Goal: Task Accomplishment & Management: Complete application form

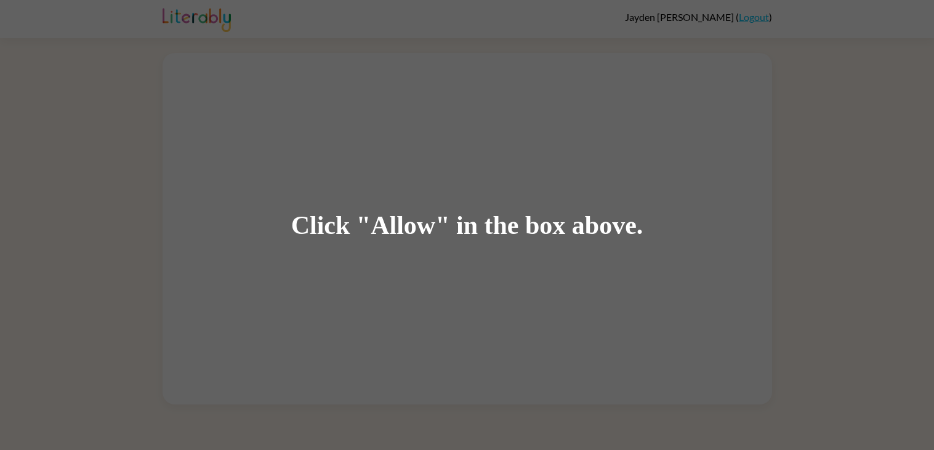
click at [619, 279] on div "Click "Allow" in the box above." at bounding box center [467, 225] width 934 height 450
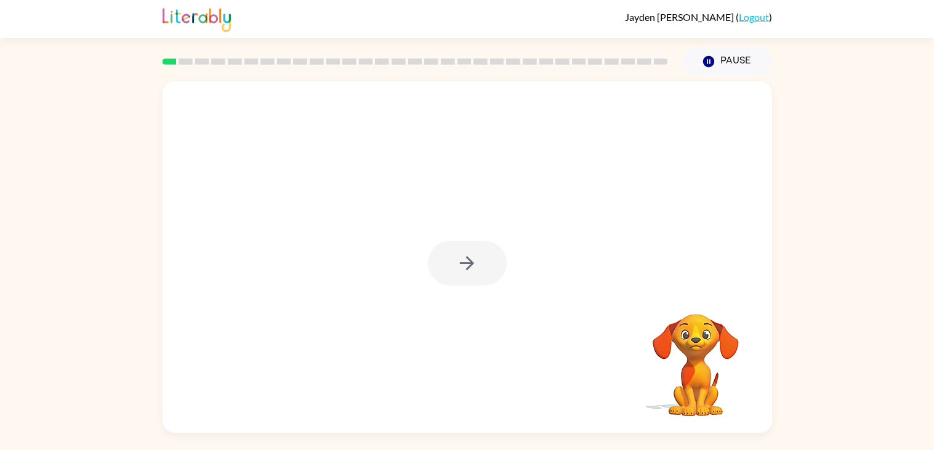
click at [448, 256] on div at bounding box center [467, 263] width 79 height 45
click at [484, 264] on button "button" at bounding box center [467, 263] width 79 height 45
drag, startPoint x: 714, startPoint y: 349, endPoint x: 662, endPoint y: 386, distance: 63.9
click at [662, 386] on video "Your browser must support playing .mp4 files to use Literably. Please try using…" at bounding box center [695, 356] width 123 height 123
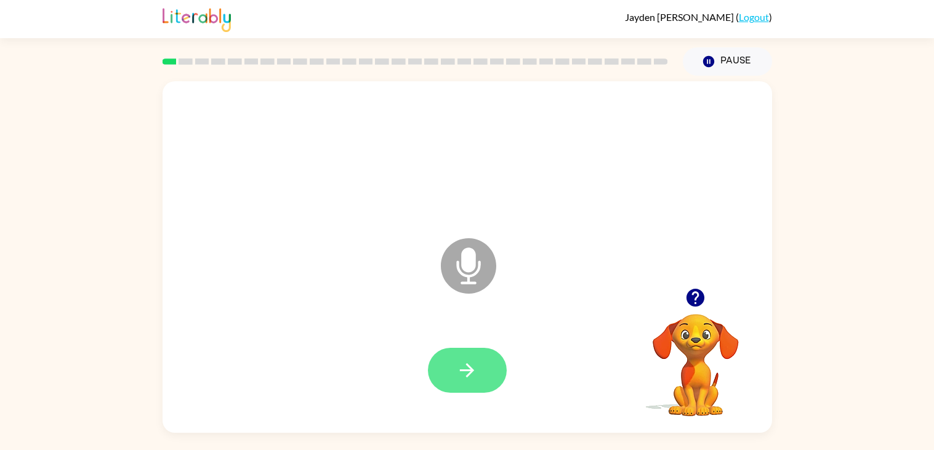
click at [482, 358] on button "button" at bounding box center [467, 370] width 79 height 45
click at [467, 280] on icon at bounding box center [468, 265] width 55 height 55
click at [486, 263] on icon at bounding box center [468, 265] width 55 height 55
click at [483, 371] on button "button" at bounding box center [467, 370] width 79 height 45
click at [468, 273] on icon at bounding box center [468, 265] width 55 height 55
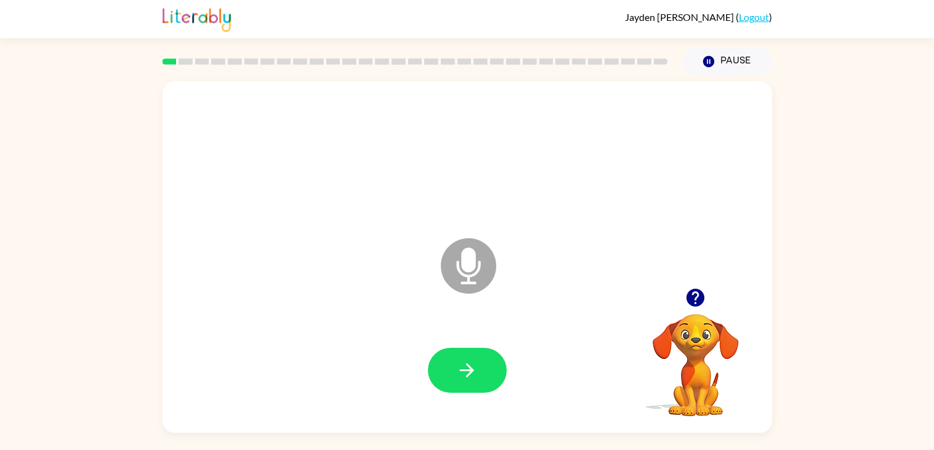
click at [470, 270] on icon "Microphone The Microphone is here when it is your turn to talk" at bounding box center [530, 281] width 185 height 92
click at [467, 374] on icon "button" at bounding box center [467, 370] width 14 height 14
click at [469, 265] on icon "Microphone The Microphone is here when it is your turn to talk" at bounding box center [530, 281] width 185 height 92
click at [462, 273] on icon at bounding box center [468, 265] width 55 height 55
click at [469, 369] on icon "button" at bounding box center [467, 371] width 22 height 22
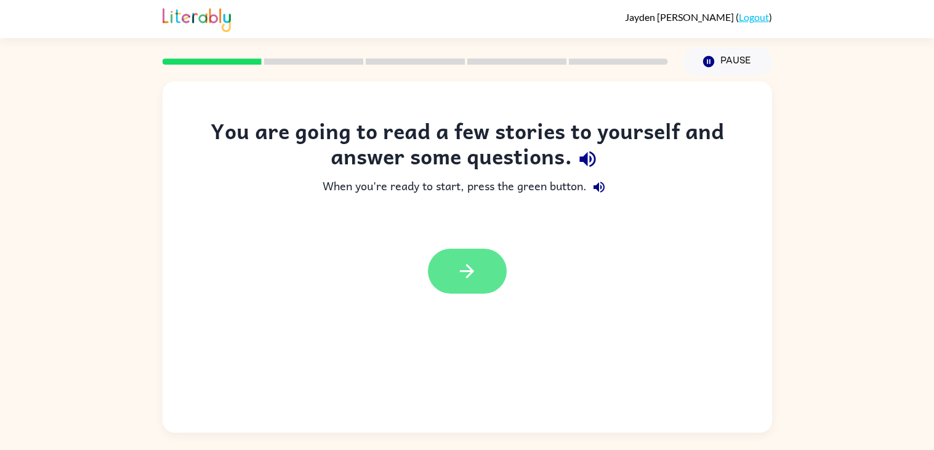
click at [489, 276] on button "button" at bounding box center [467, 271] width 79 height 45
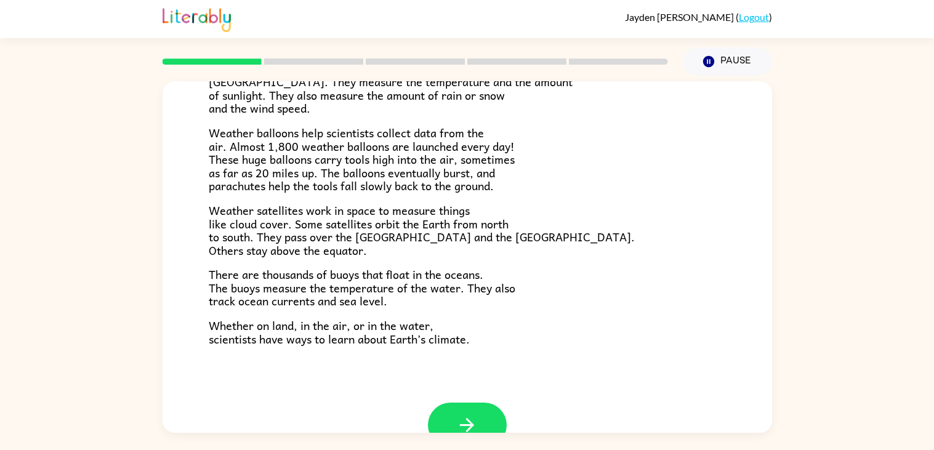
scroll to position [344, 0]
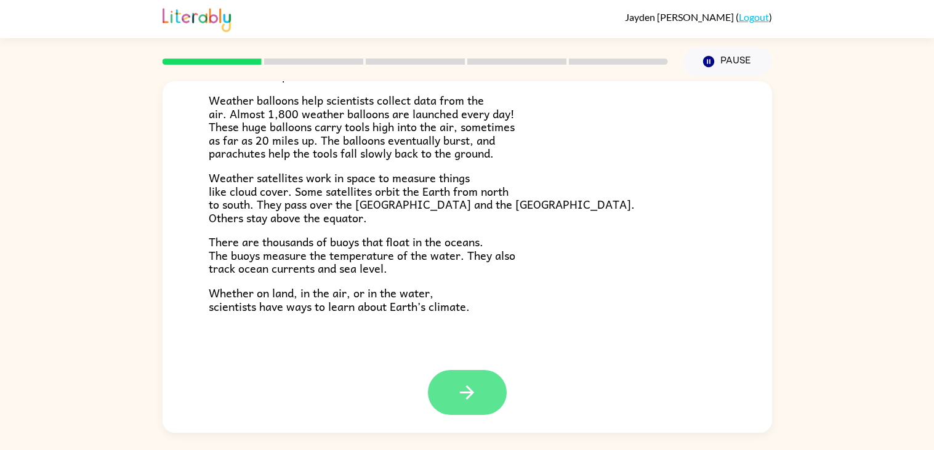
click at [473, 382] on icon "button" at bounding box center [467, 393] width 22 height 22
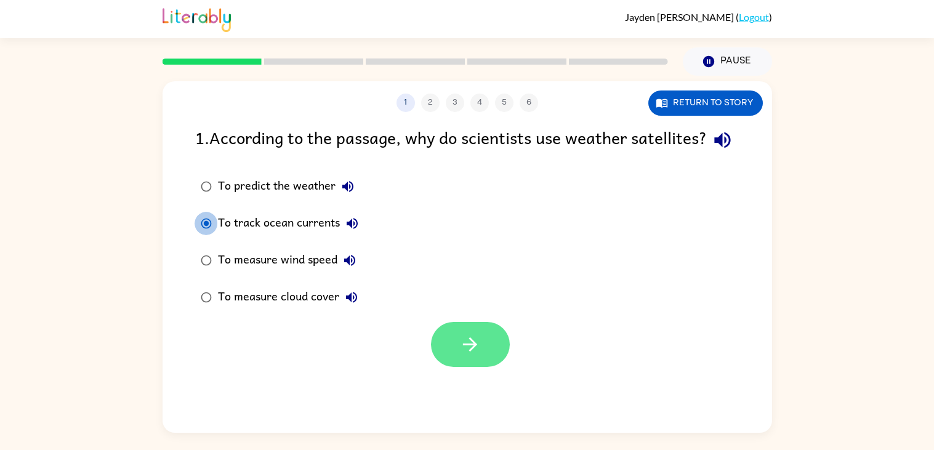
click at [454, 367] on button "button" at bounding box center [470, 344] width 79 height 45
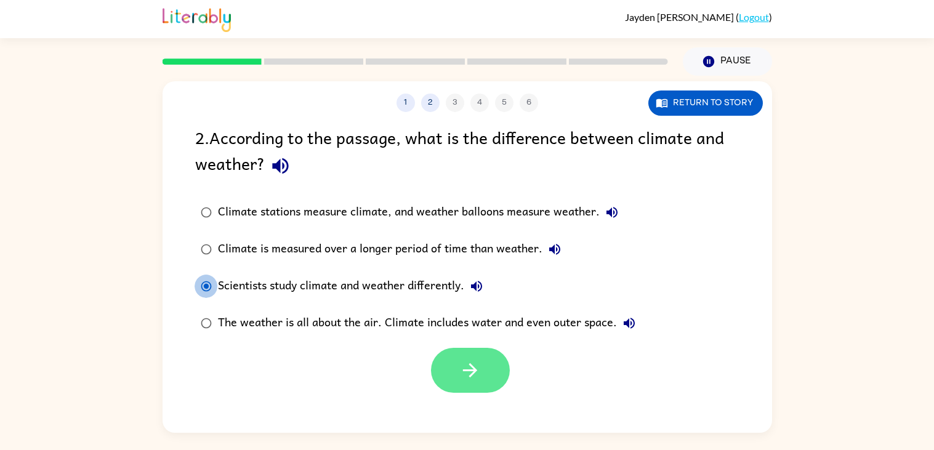
click at [467, 371] on icon "button" at bounding box center [470, 370] width 14 height 14
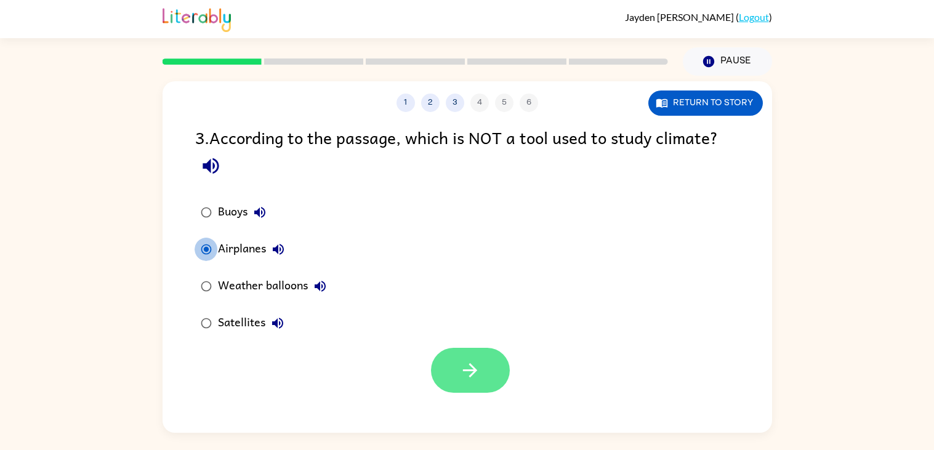
click at [469, 384] on button "button" at bounding box center [470, 370] width 79 height 45
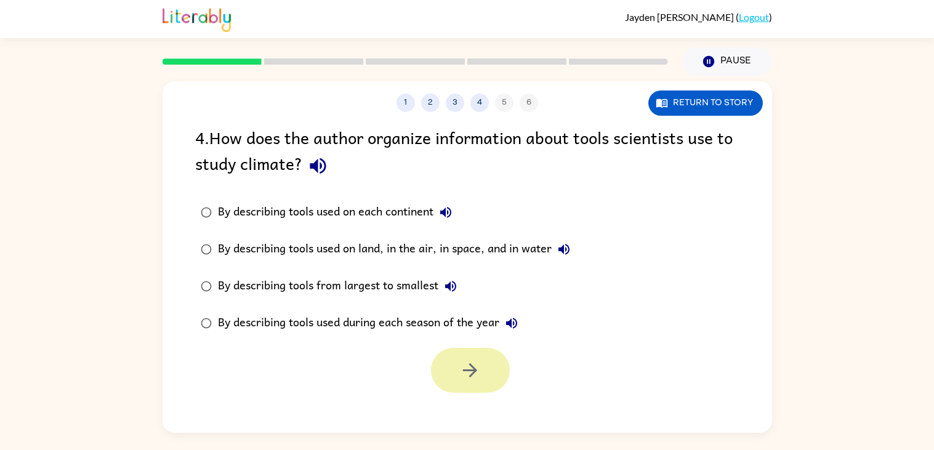
click at [471, 384] on button "button" at bounding box center [470, 370] width 79 height 45
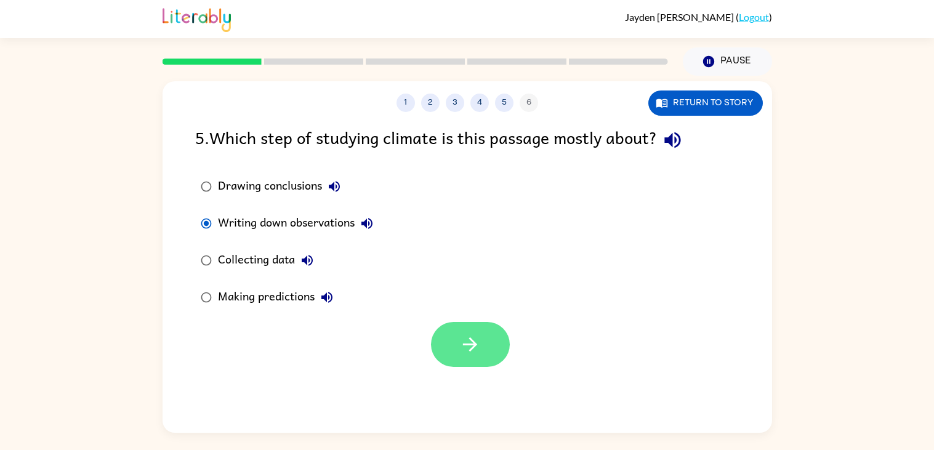
click at [455, 333] on button "button" at bounding box center [470, 344] width 79 height 45
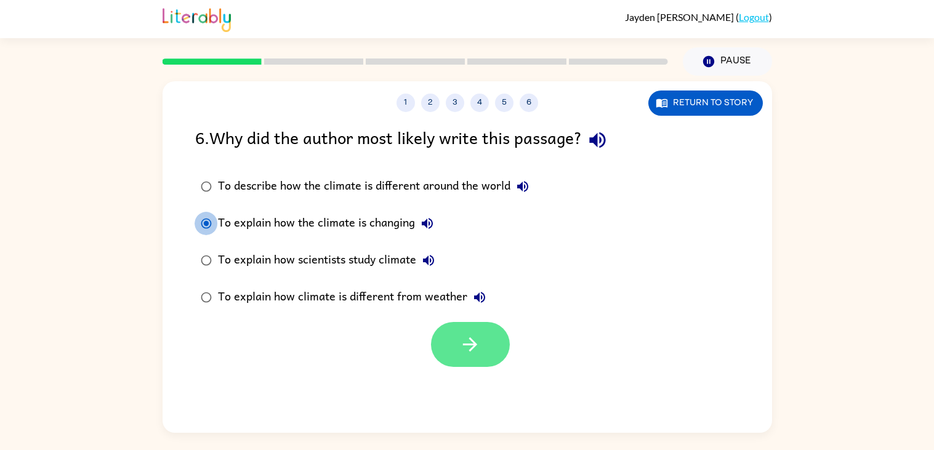
click at [464, 366] on button "button" at bounding box center [470, 344] width 79 height 45
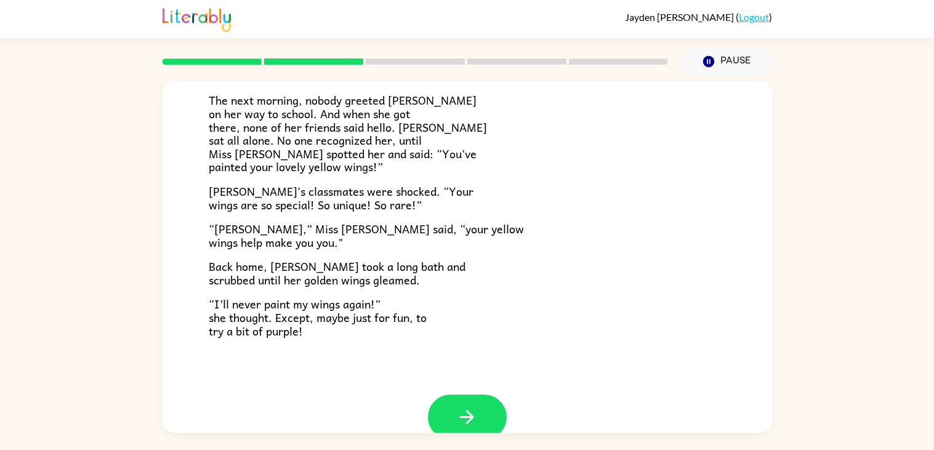
scroll to position [344, 0]
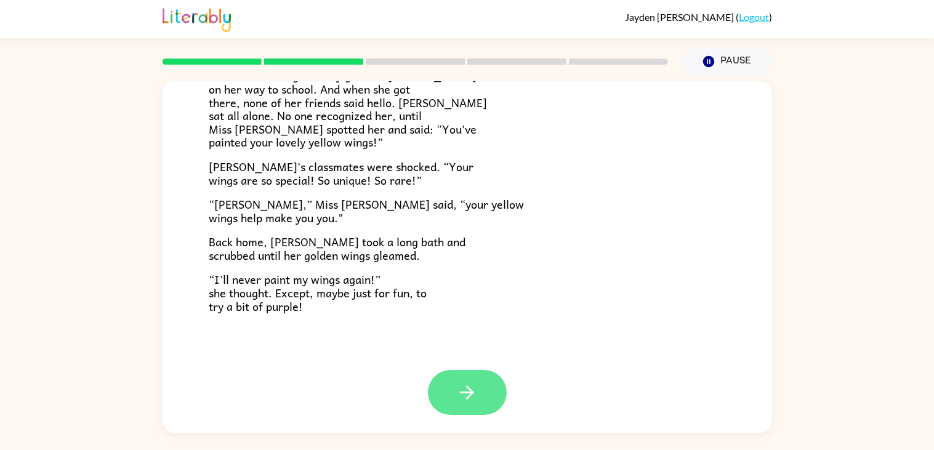
click at [462, 388] on icon "button" at bounding box center [467, 393] width 22 height 22
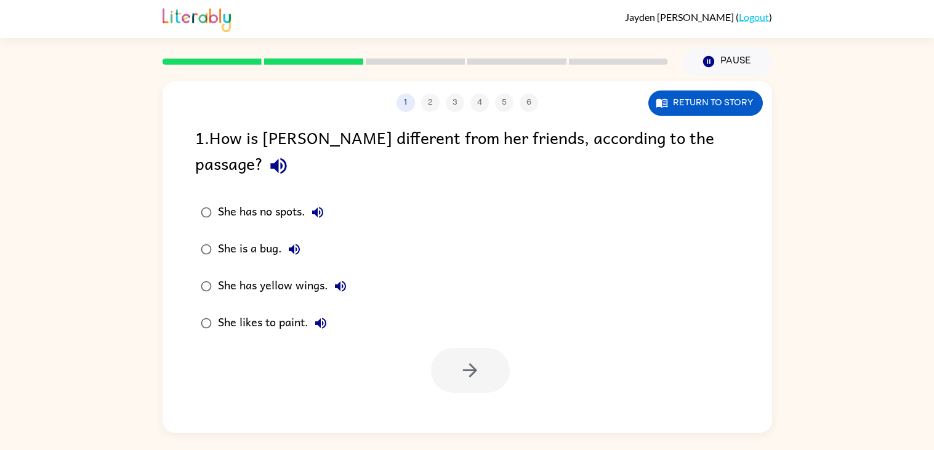
scroll to position [0, 0]
click at [724, 109] on button "Return to story" at bounding box center [705, 103] width 115 height 25
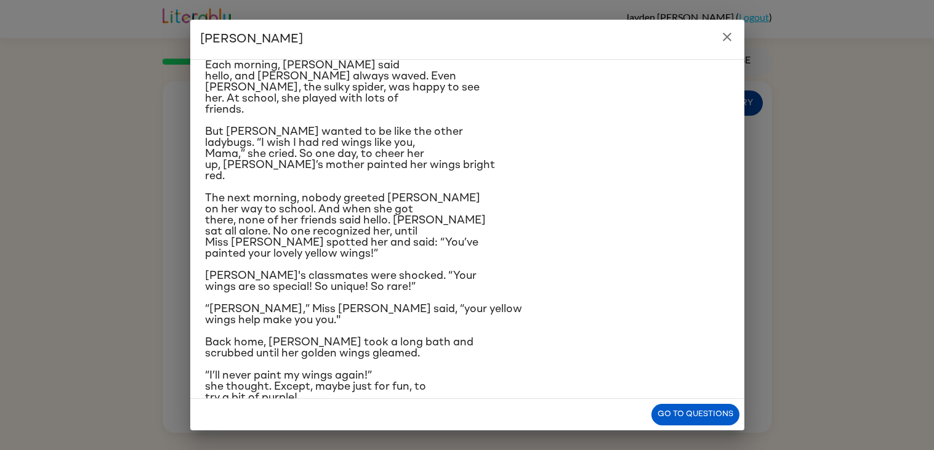
scroll to position [126, 0]
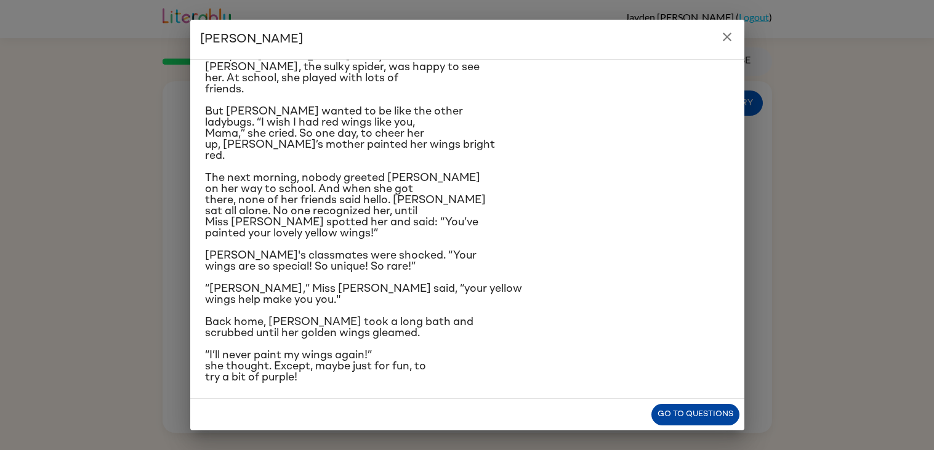
click at [720, 422] on button "Go to questions" at bounding box center [695, 415] width 88 height 22
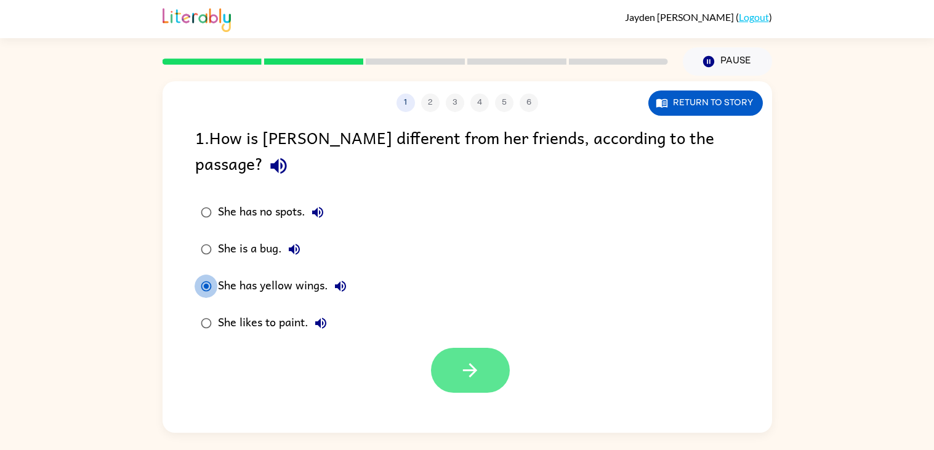
click at [466, 360] on icon "button" at bounding box center [470, 371] width 22 height 22
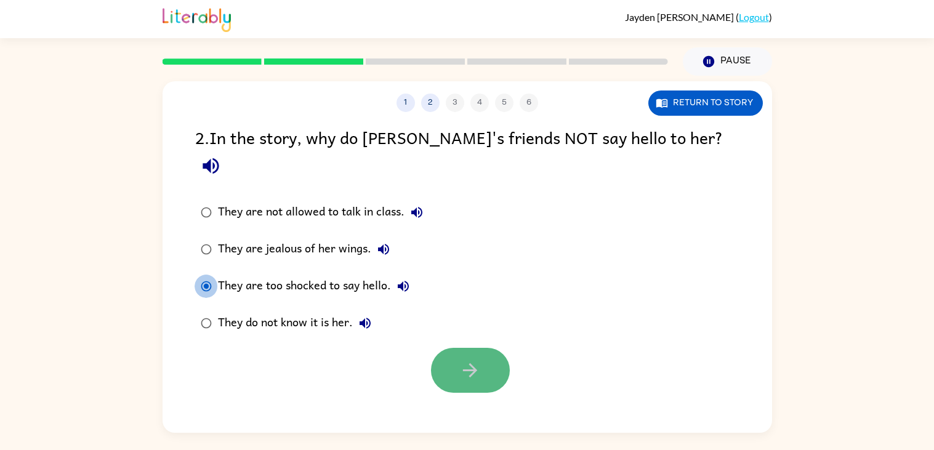
click at [446, 350] on button "button" at bounding box center [470, 370] width 79 height 45
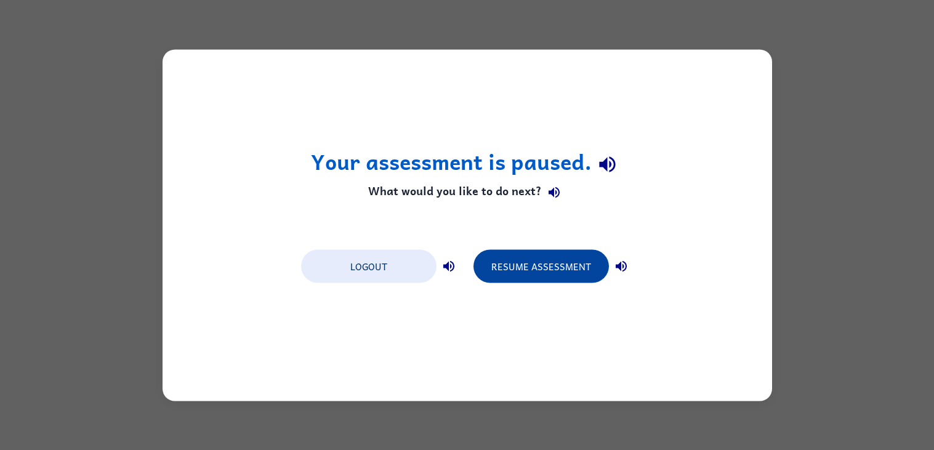
click at [542, 273] on button "Resume Assessment" at bounding box center [541, 265] width 135 height 33
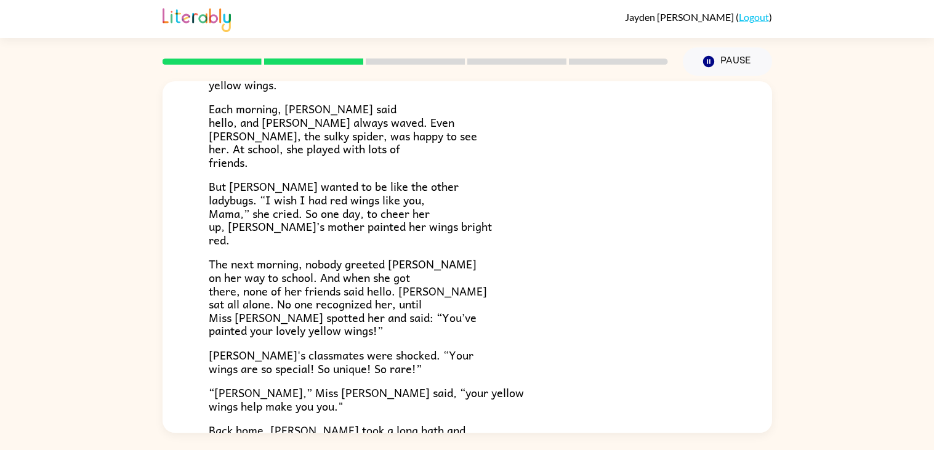
scroll to position [344, 0]
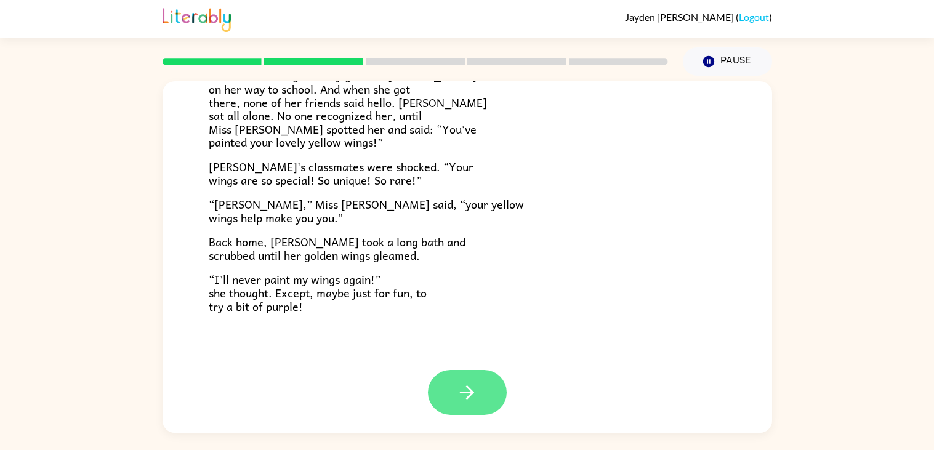
click at [482, 386] on button "button" at bounding box center [467, 392] width 79 height 45
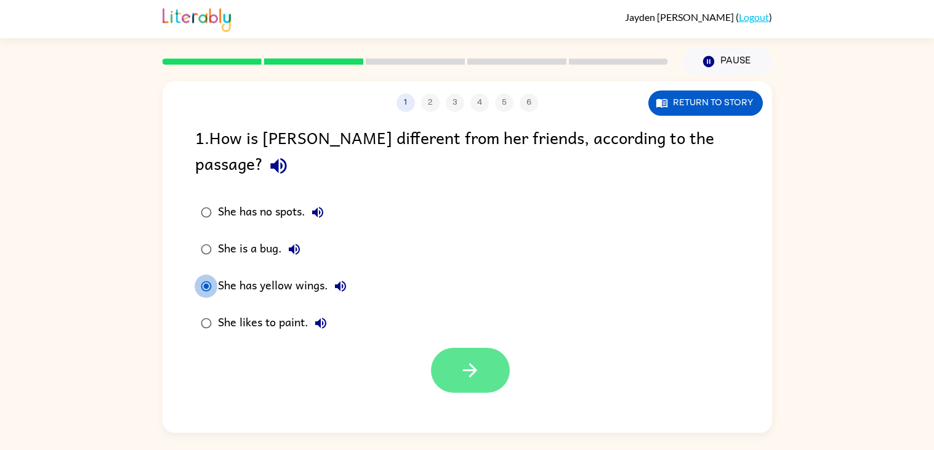
click at [467, 360] on icon "button" at bounding box center [470, 371] width 22 height 22
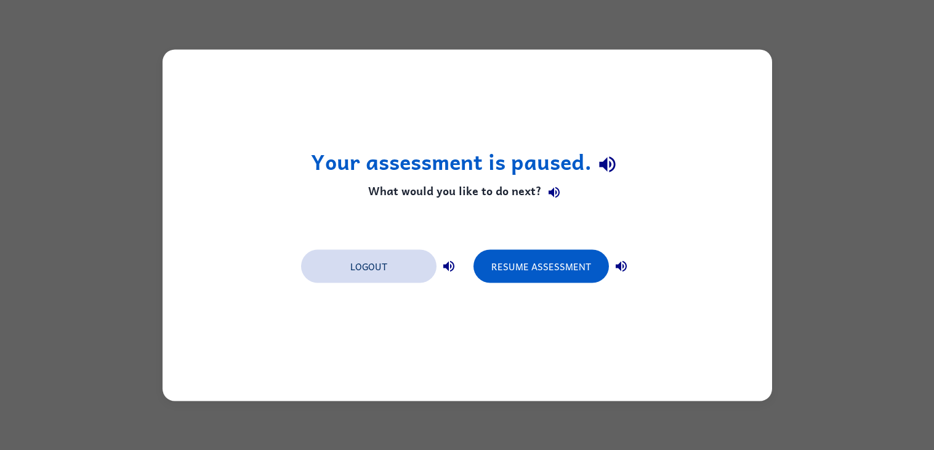
click at [376, 266] on button "Logout" at bounding box center [368, 265] width 135 height 33
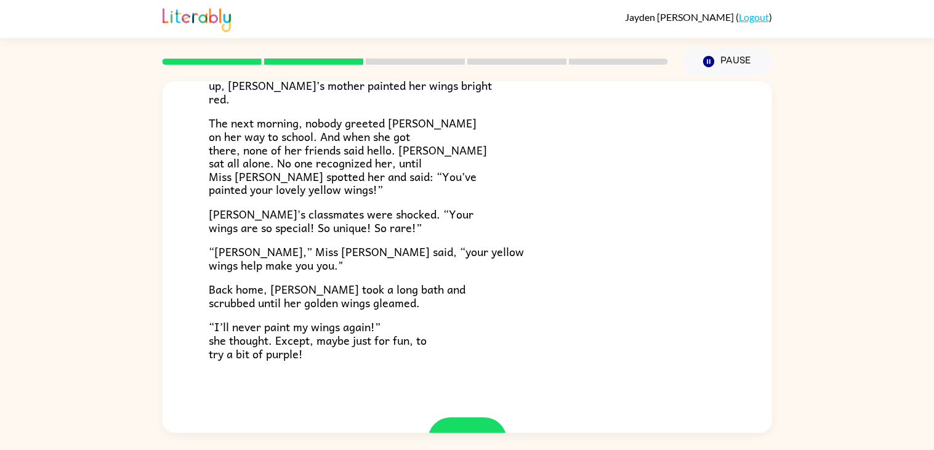
scroll to position [344, 0]
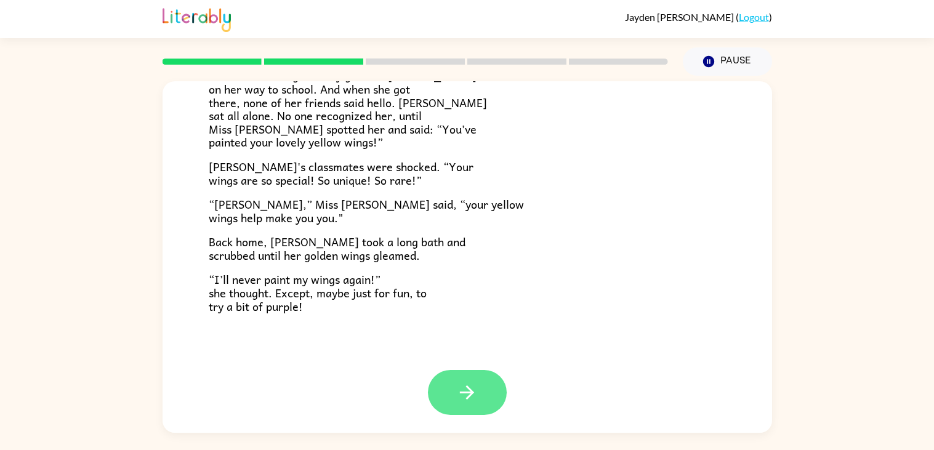
click at [459, 388] on icon "button" at bounding box center [467, 393] width 22 height 22
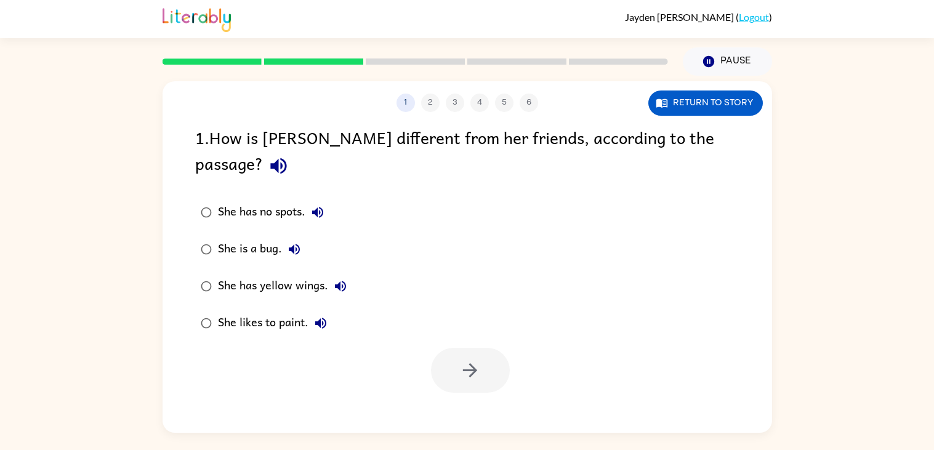
scroll to position [0, 0]
click at [474, 363] on icon "button" at bounding box center [470, 370] width 14 height 14
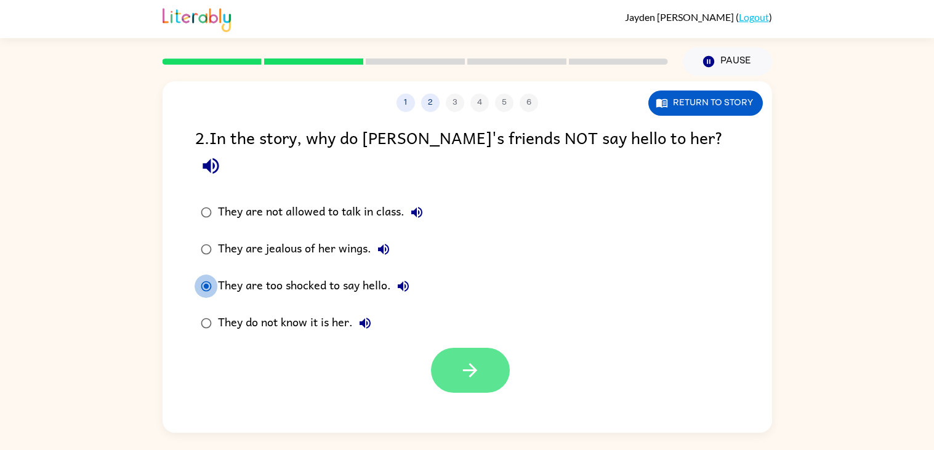
click at [493, 349] on button "button" at bounding box center [470, 370] width 79 height 45
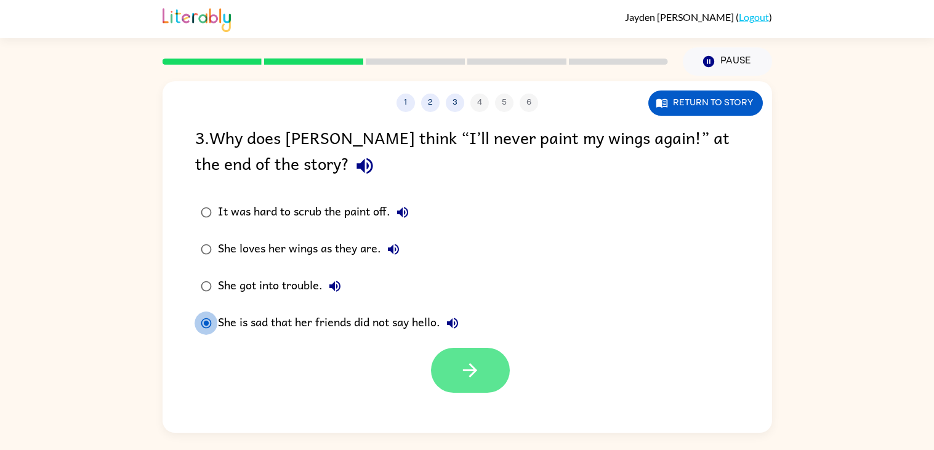
click at [472, 369] on icon "button" at bounding box center [470, 370] width 14 height 14
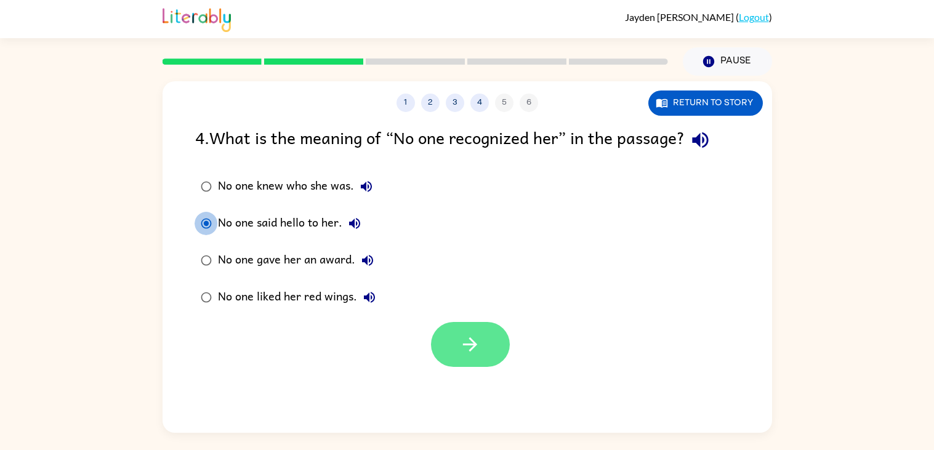
click at [470, 335] on icon "button" at bounding box center [470, 345] width 22 height 22
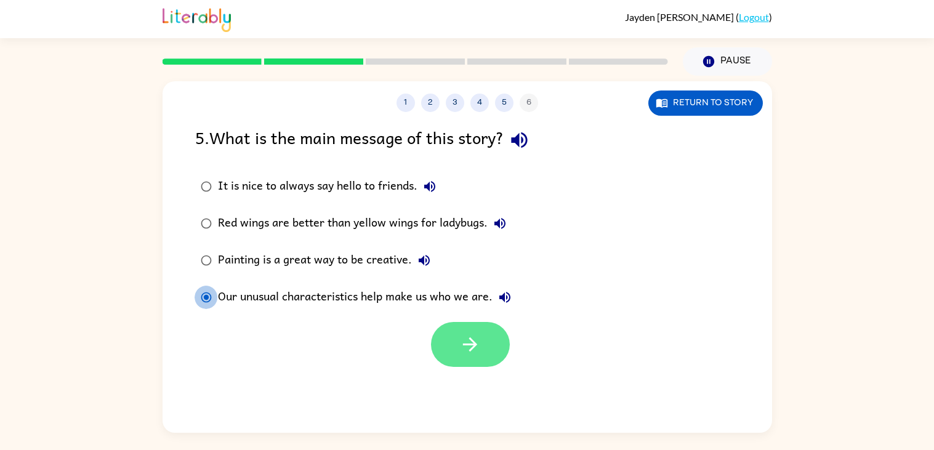
click at [461, 341] on icon "button" at bounding box center [470, 345] width 22 height 22
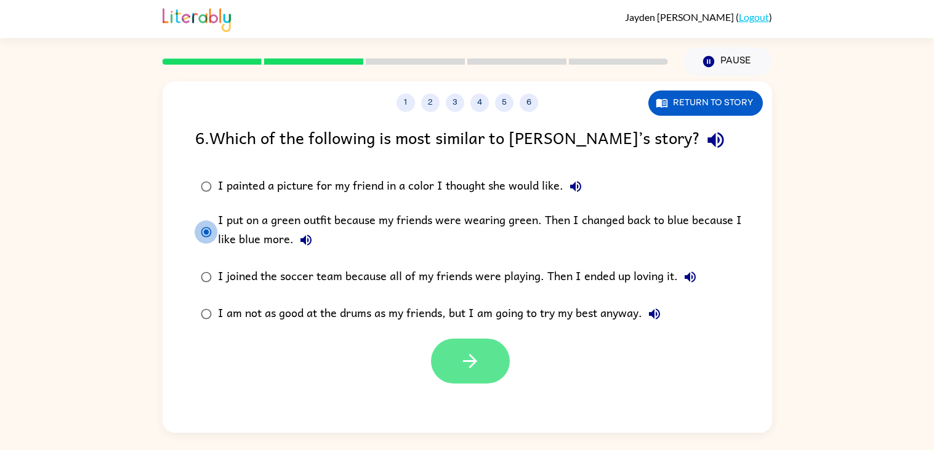
click at [443, 356] on button "button" at bounding box center [470, 361] width 79 height 45
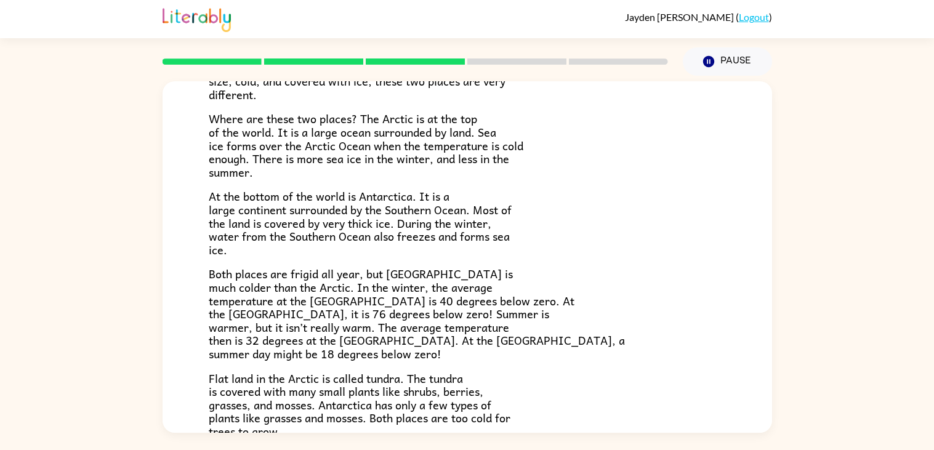
scroll to position [260, 0]
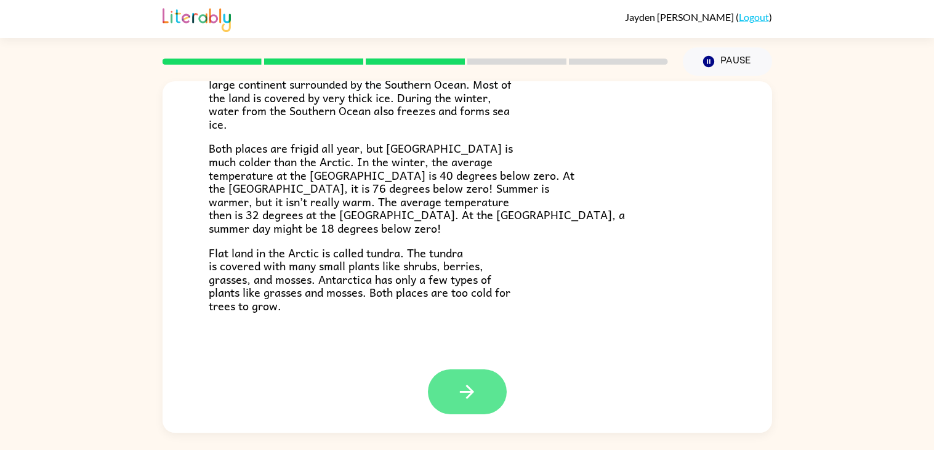
click at [455, 405] on button "button" at bounding box center [467, 391] width 79 height 45
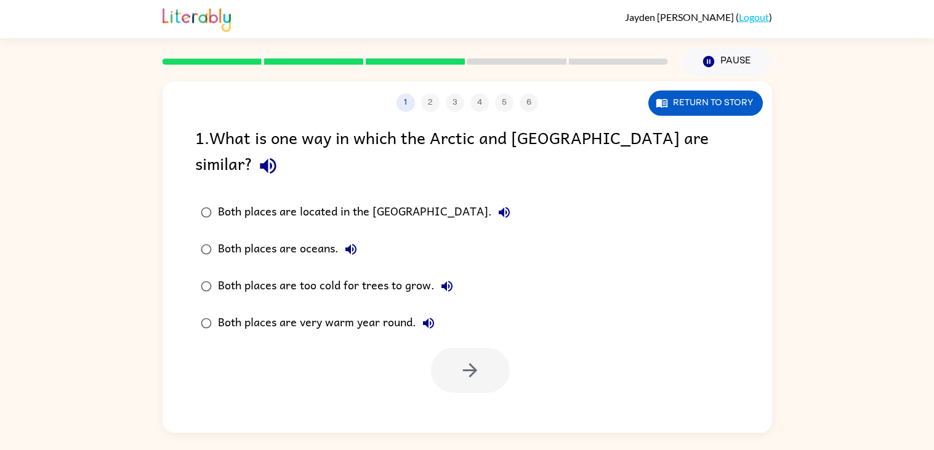
scroll to position [0, 0]
click at [459, 360] on icon "button" at bounding box center [470, 371] width 22 height 22
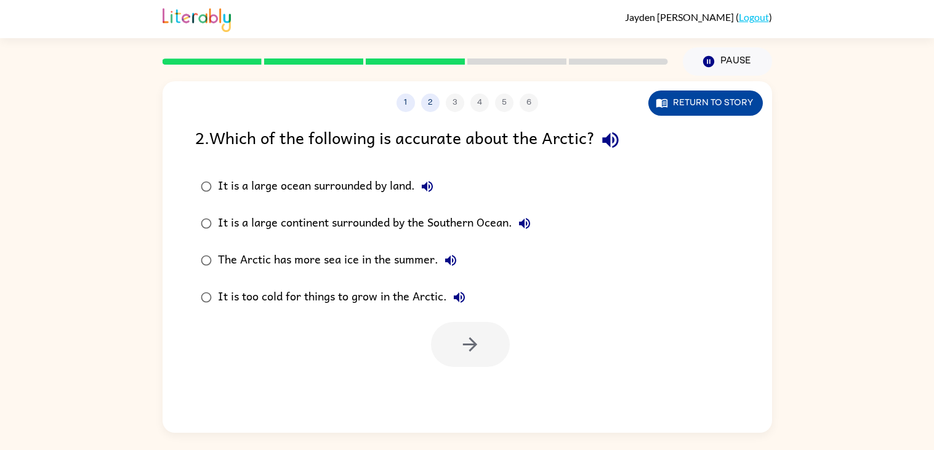
click at [737, 104] on button "Return to story" at bounding box center [705, 103] width 115 height 25
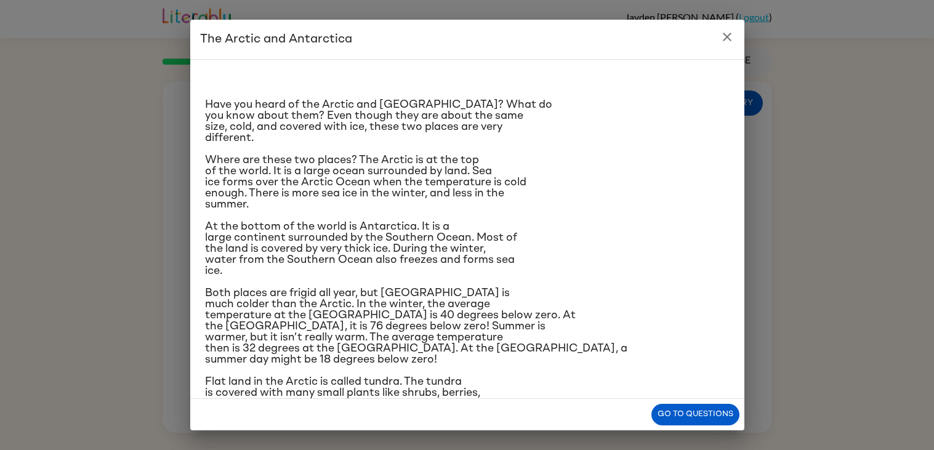
click at [728, 36] on icon "close" at bounding box center [727, 37] width 15 height 15
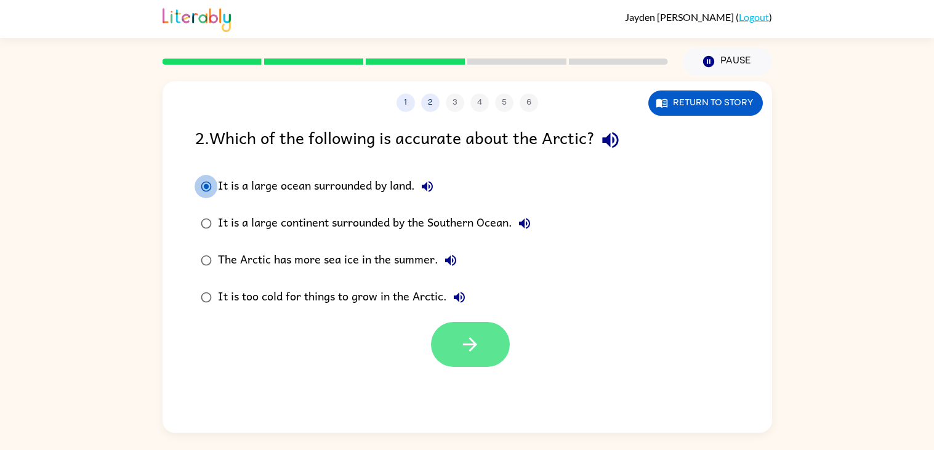
click at [464, 360] on button "button" at bounding box center [470, 344] width 79 height 45
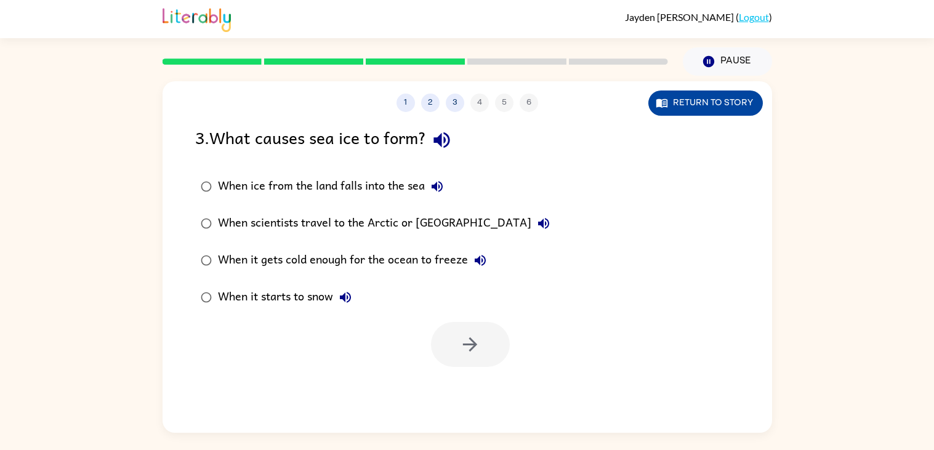
click at [709, 101] on button "Return to story" at bounding box center [705, 103] width 115 height 25
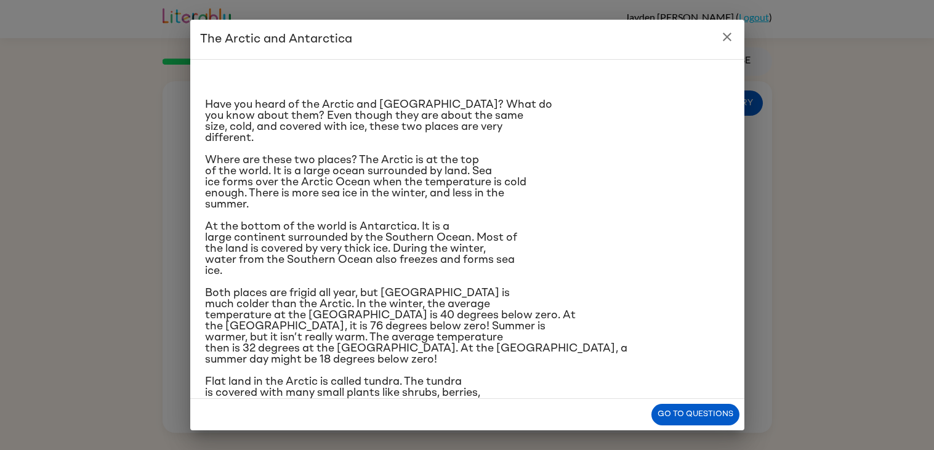
click at [727, 38] on icon "close" at bounding box center [727, 37] width 9 height 9
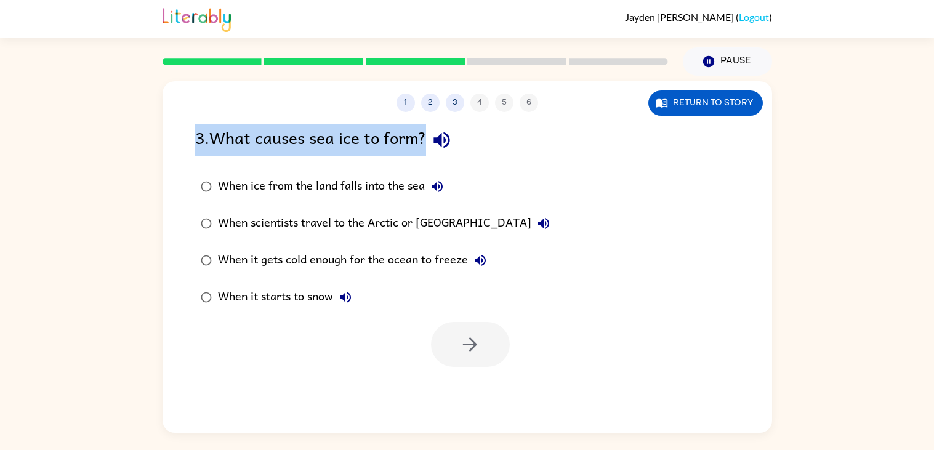
drag, startPoint x: 196, startPoint y: 135, endPoint x: 429, endPoint y: 148, distance: 233.7
click at [429, 148] on div "3 . What causes sea ice to form?" at bounding box center [467, 139] width 544 height 31
copy div "3 . What causes sea ice to form?"
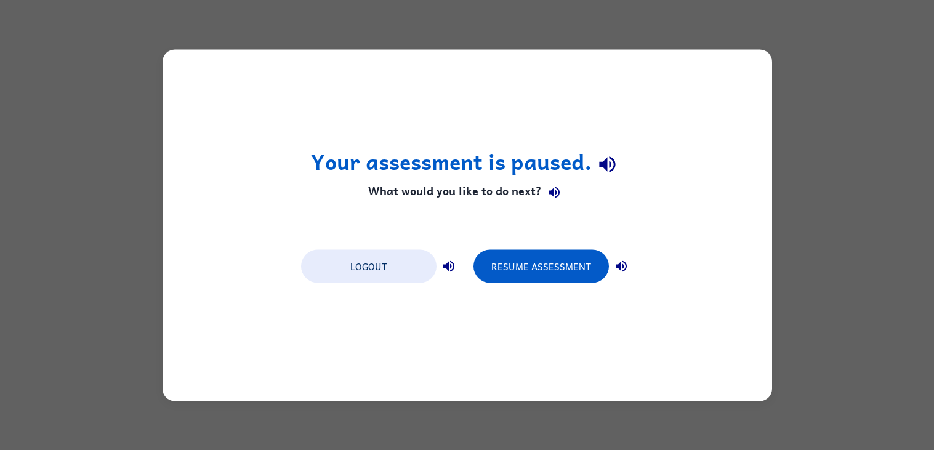
drag, startPoint x: 431, startPoint y: 138, endPoint x: 257, endPoint y: 131, distance: 174.4
click at [605, 161] on icon "button" at bounding box center [607, 165] width 16 height 16
click at [587, 264] on button "Resume Assessment" at bounding box center [541, 265] width 135 height 33
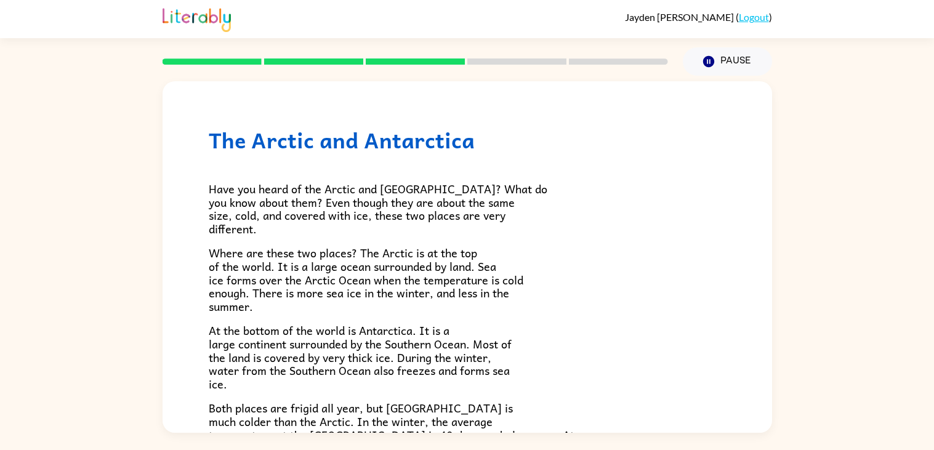
scroll to position [260, 0]
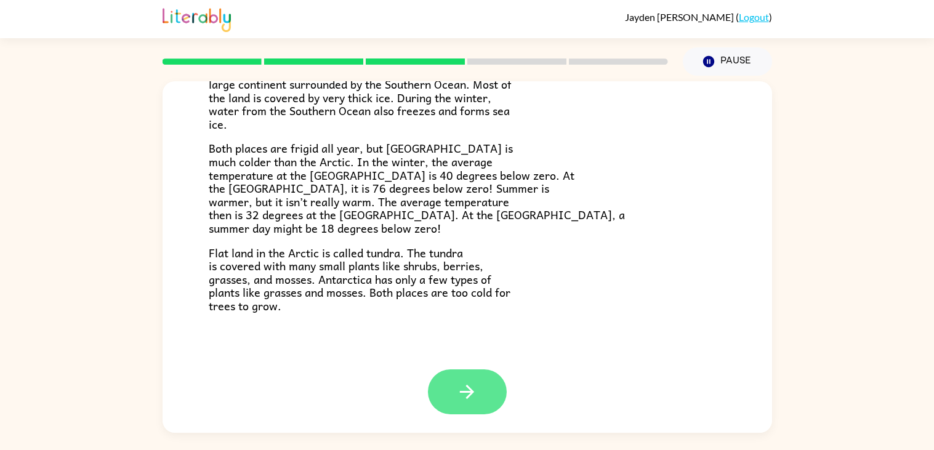
click at [492, 397] on button "button" at bounding box center [467, 391] width 79 height 45
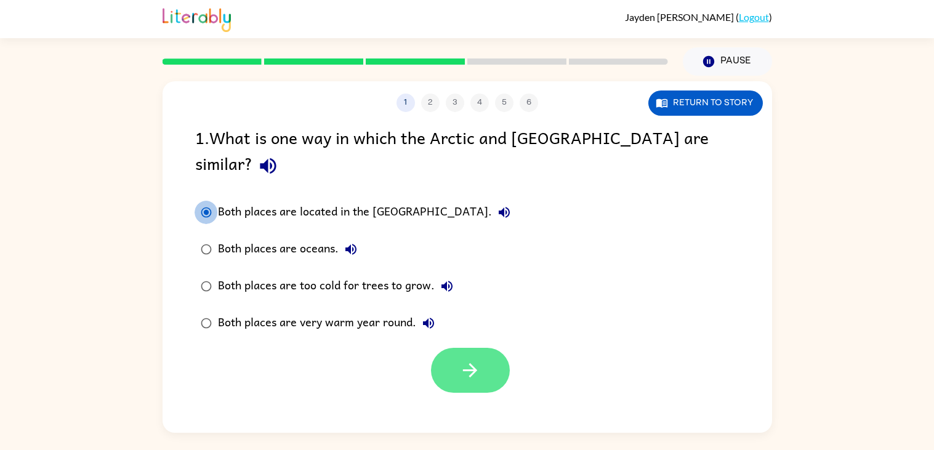
click at [474, 360] on icon "button" at bounding box center [470, 371] width 22 height 22
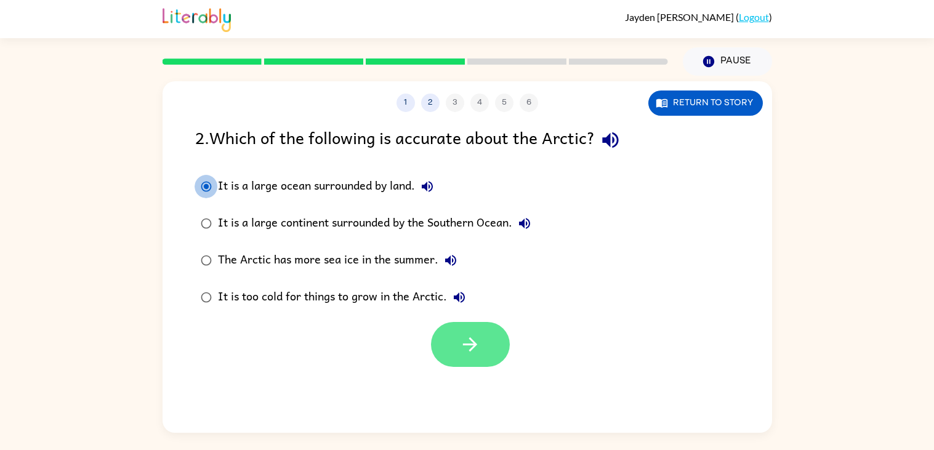
click at [480, 358] on button "button" at bounding box center [470, 344] width 79 height 45
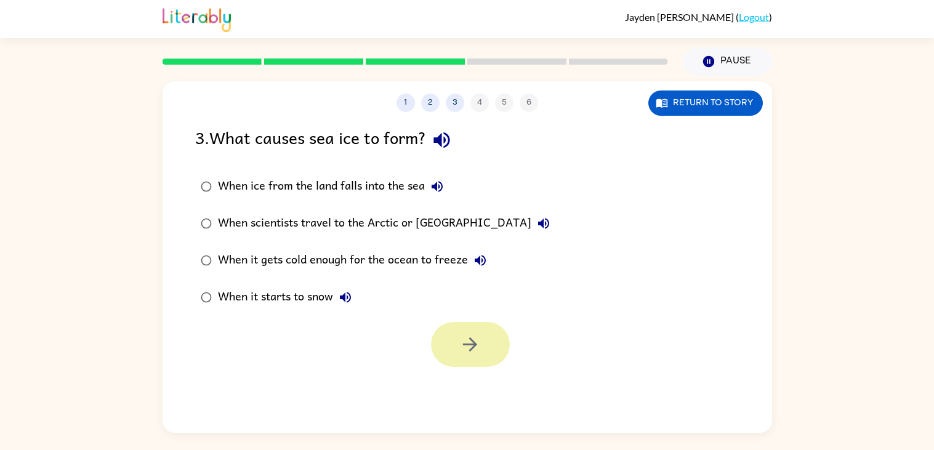
click at [482, 338] on button "button" at bounding box center [470, 344] width 79 height 45
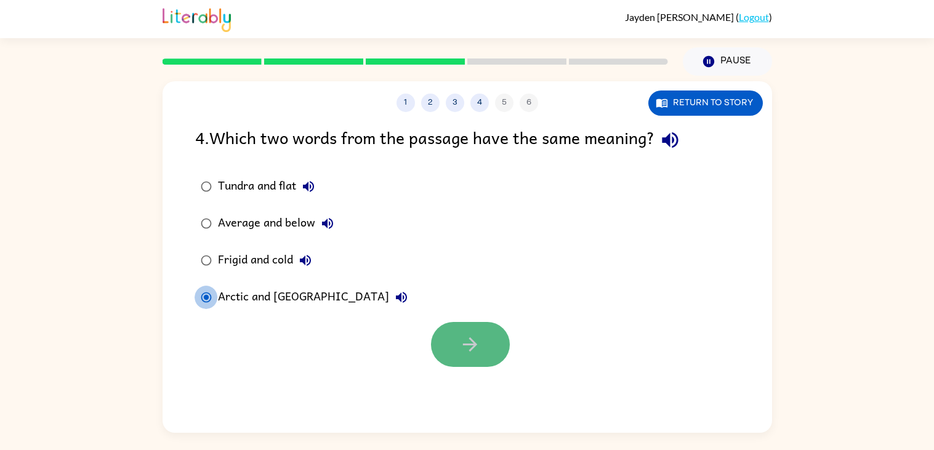
click at [499, 344] on button "button" at bounding box center [470, 344] width 79 height 45
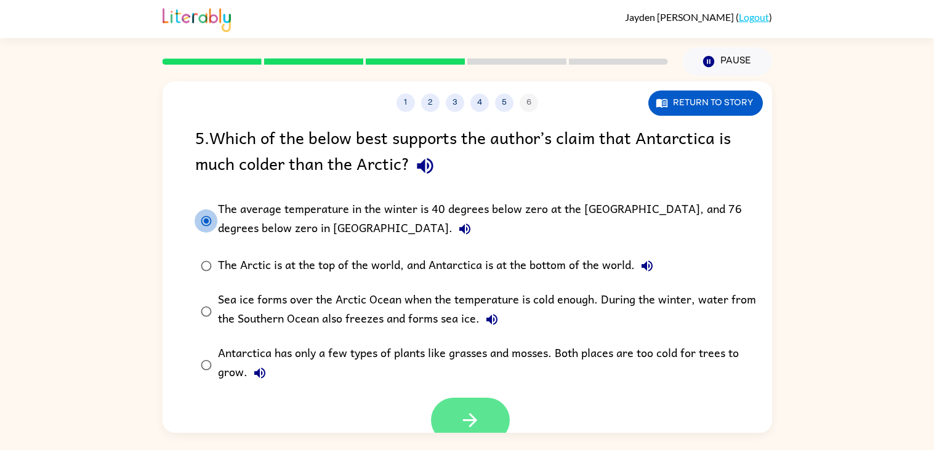
click at [462, 426] on icon "button" at bounding box center [470, 420] width 22 height 22
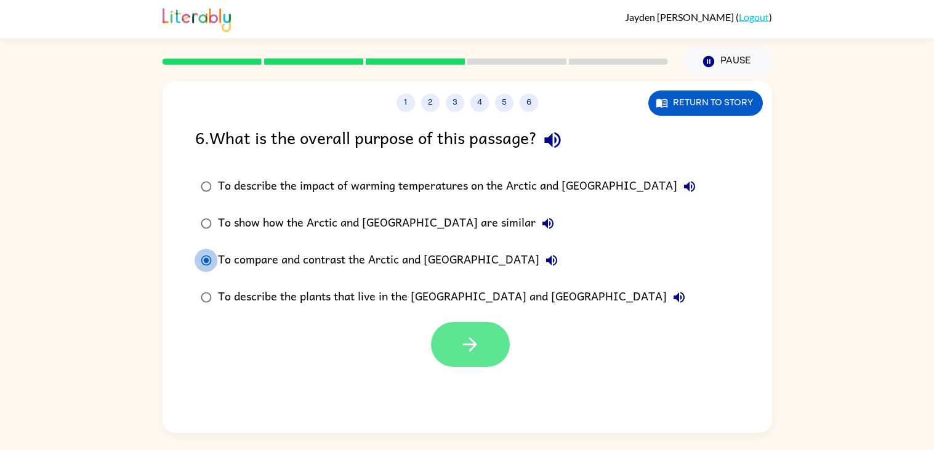
click at [485, 353] on button "button" at bounding box center [470, 344] width 79 height 45
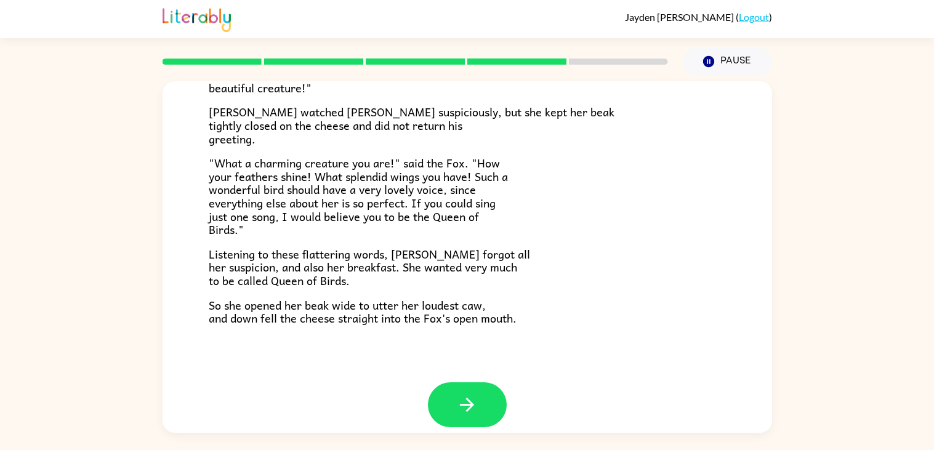
scroll to position [242, 0]
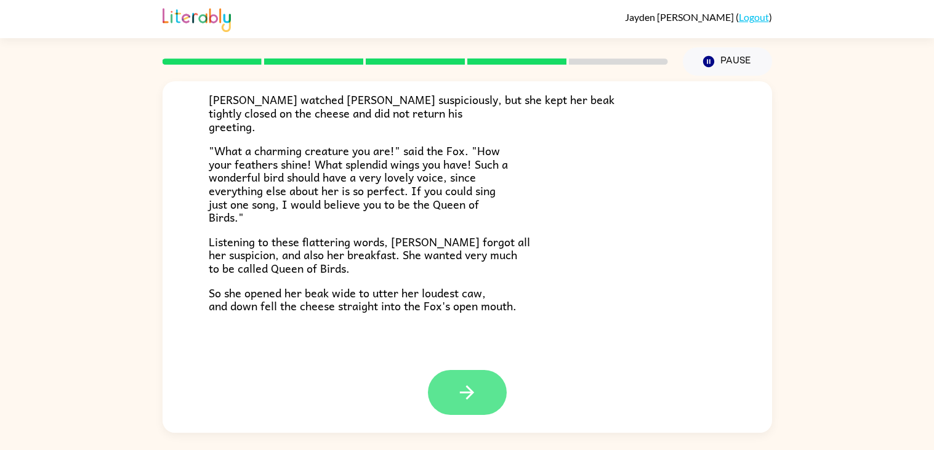
click at [466, 387] on icon "button" at bounding box center [467, 393] width 22 height 22
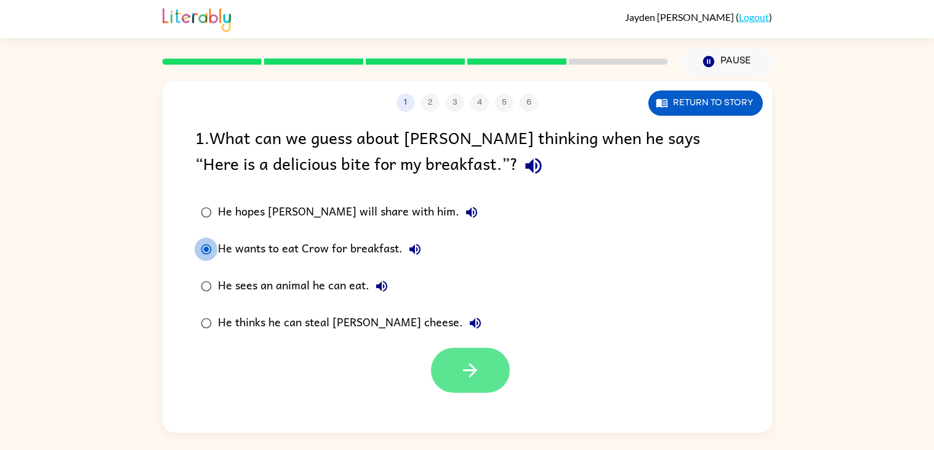
click at [474, 362] on icon "button" at bounding box center [470, 371] width 22 height 22
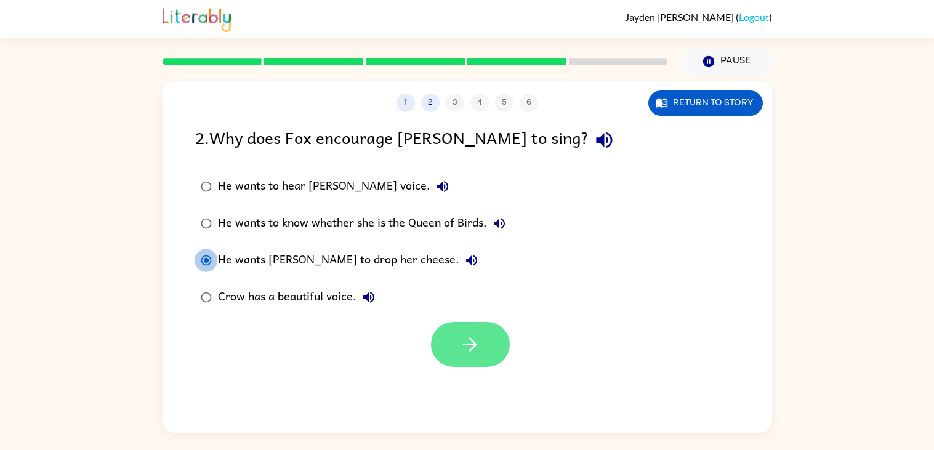
click at [477, 344] on icon "button" at bounding box center [470, 344] width 14 height 14
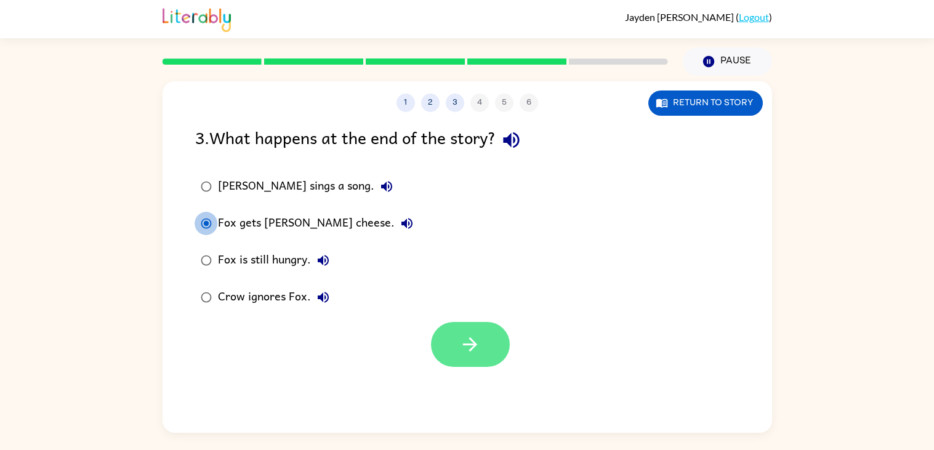
click at [459, 337] on icon "button" at bounding box center [470, 345] width 22 height 22
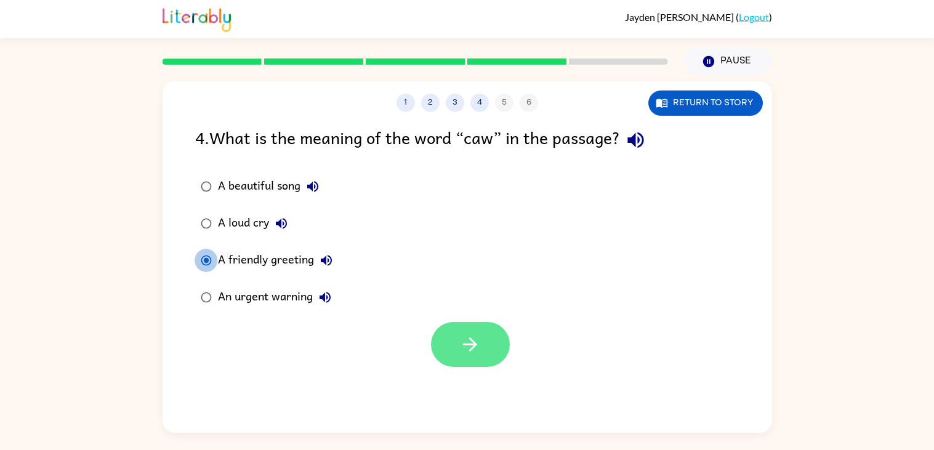
click at [487, 347] on button "button" at bounding box center [470, 344] width 79 height 45
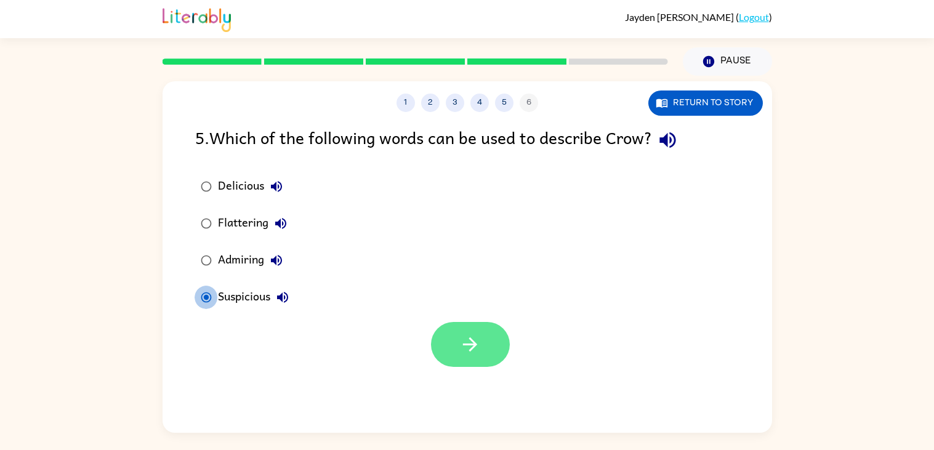
click at [492, 350] on button "button" at bounding box center [470, 344] width 79 height 45
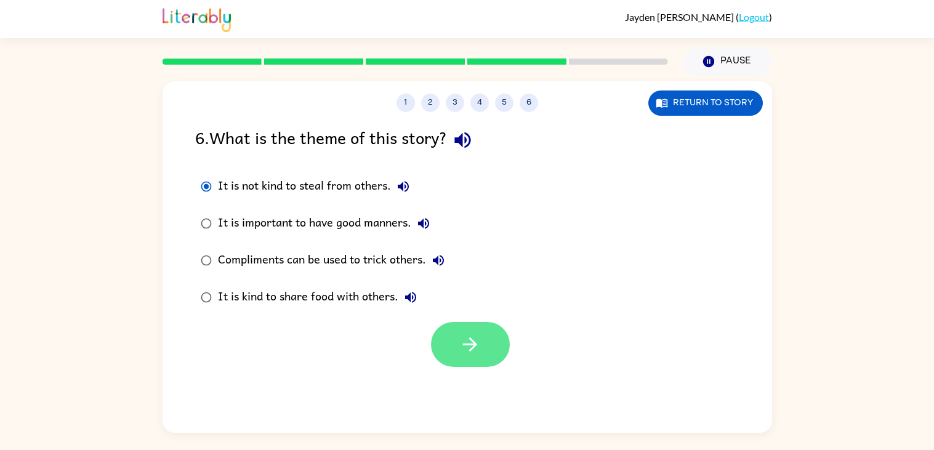
click at [480, 353] on icon "button" at bounding box center [470, 345] width 22 height 22
